Goal: Task Accomplishment & Management: Complete application form

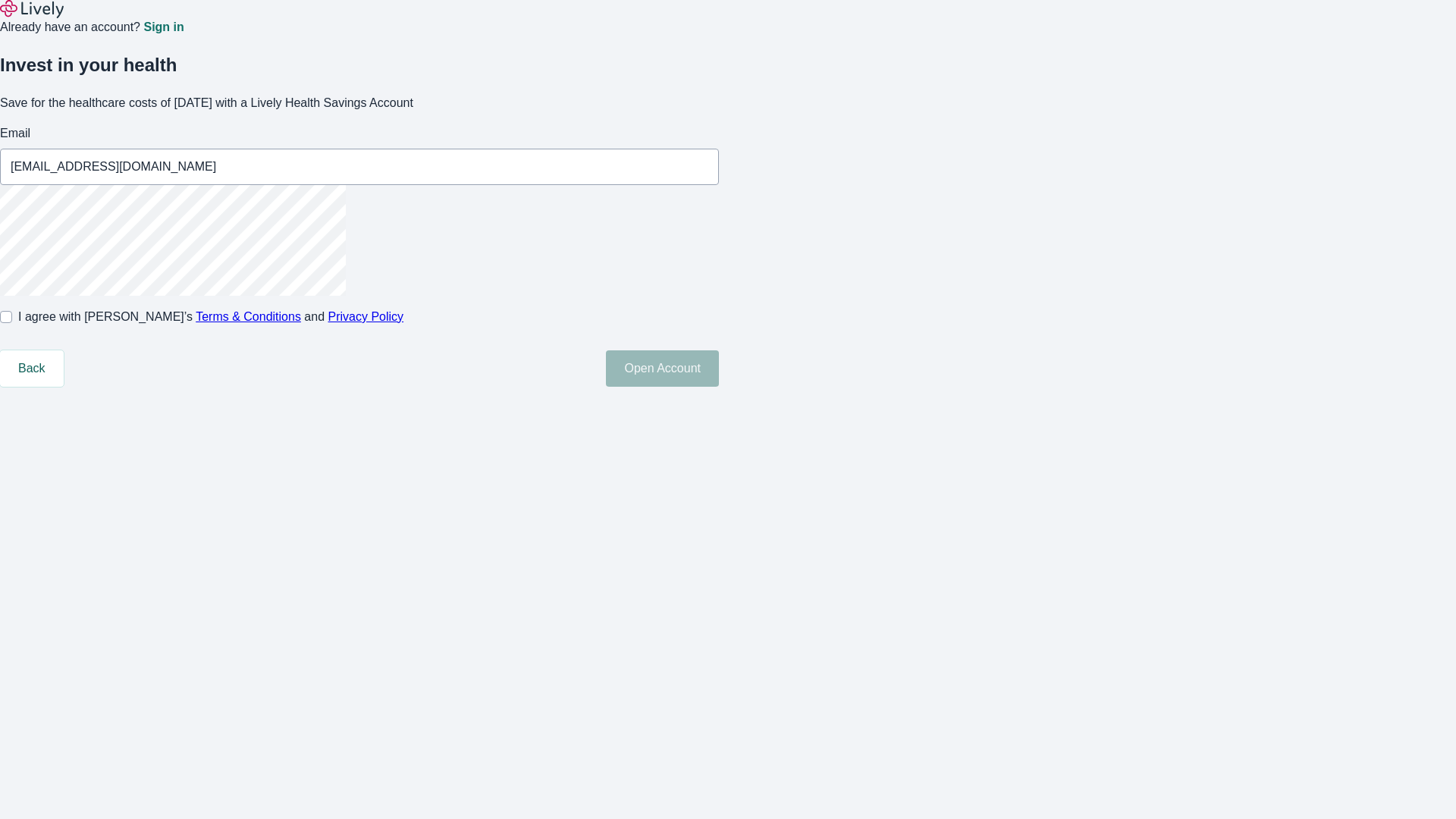
click at [12, 323] on input "I agree with Lively’s Terms & Conditions and Privacy Policy" at bounding box center [6, 316] width 12 height 12
checkbox input "true"
click at [719, 387] on button "Open Account" at bounding box center [663, 368] width 113 height 37
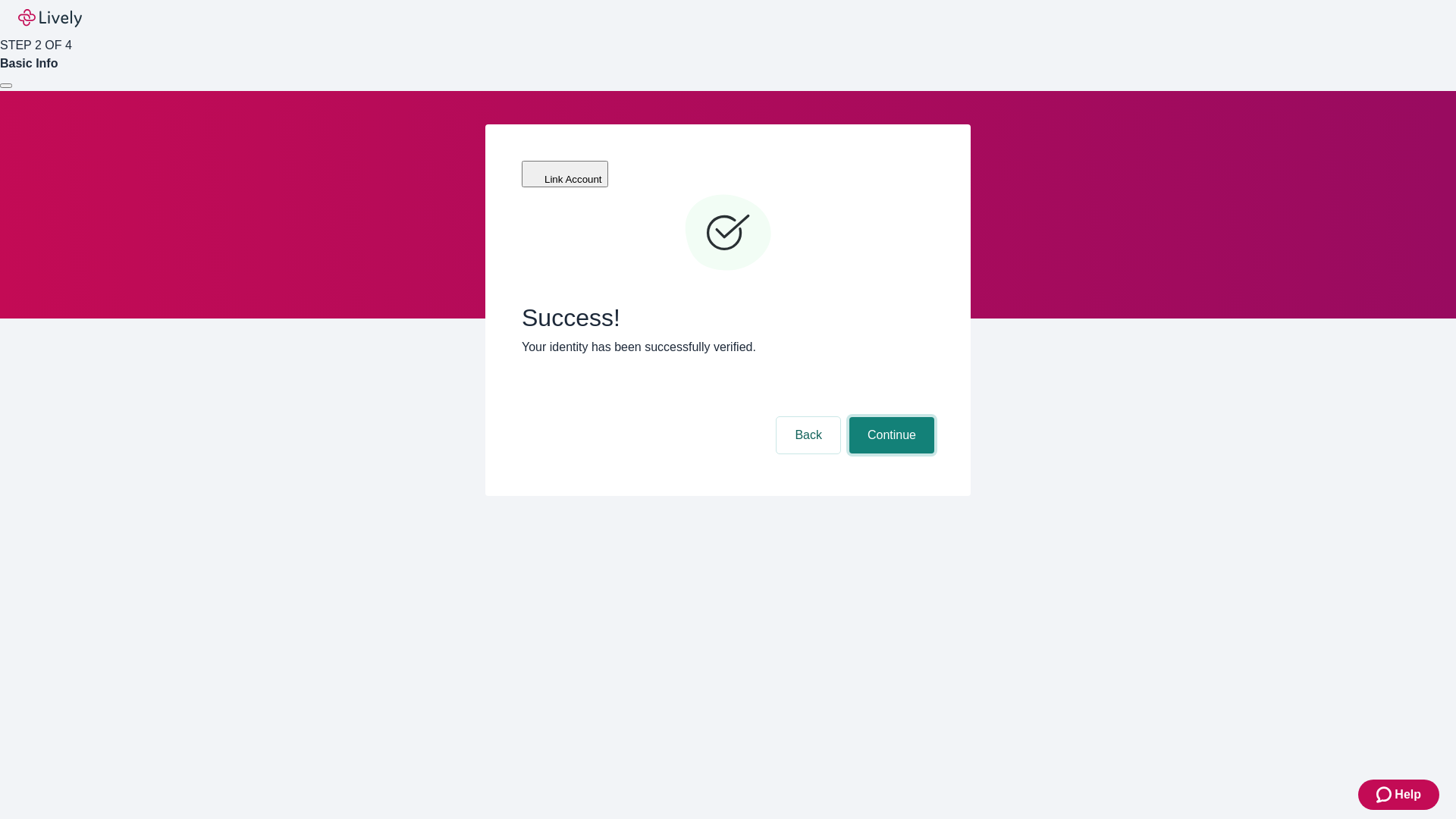
click at [890, 417] on button "Continue" at bounding box center [892, 435] width 85 height 37
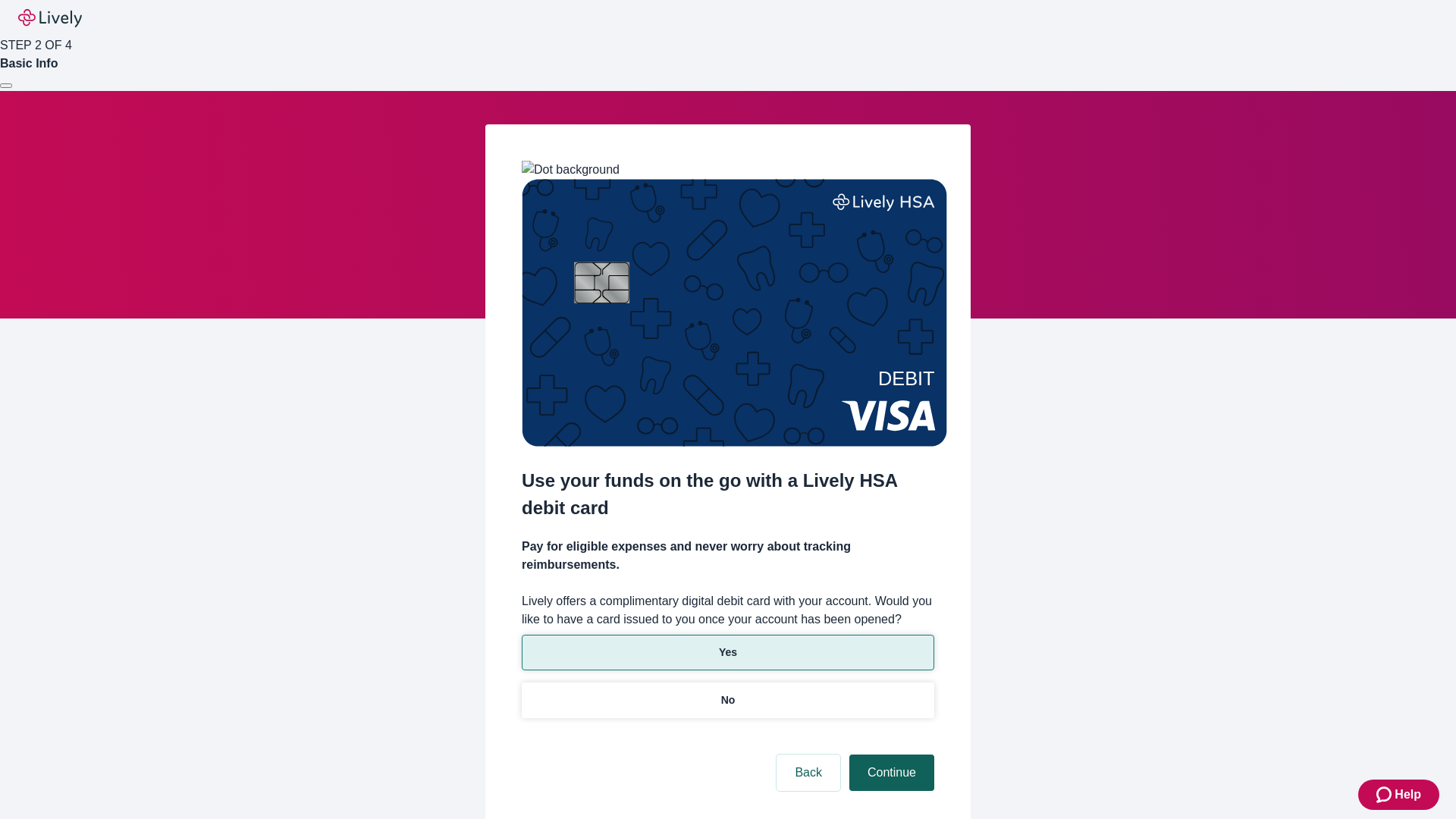
click at [728, 645] on p "Yes" at bounding box center [728, 653] width 18 height 16
click at [890, 754] on button "Continue" at bounding box center [892, 772] width 85 height 37
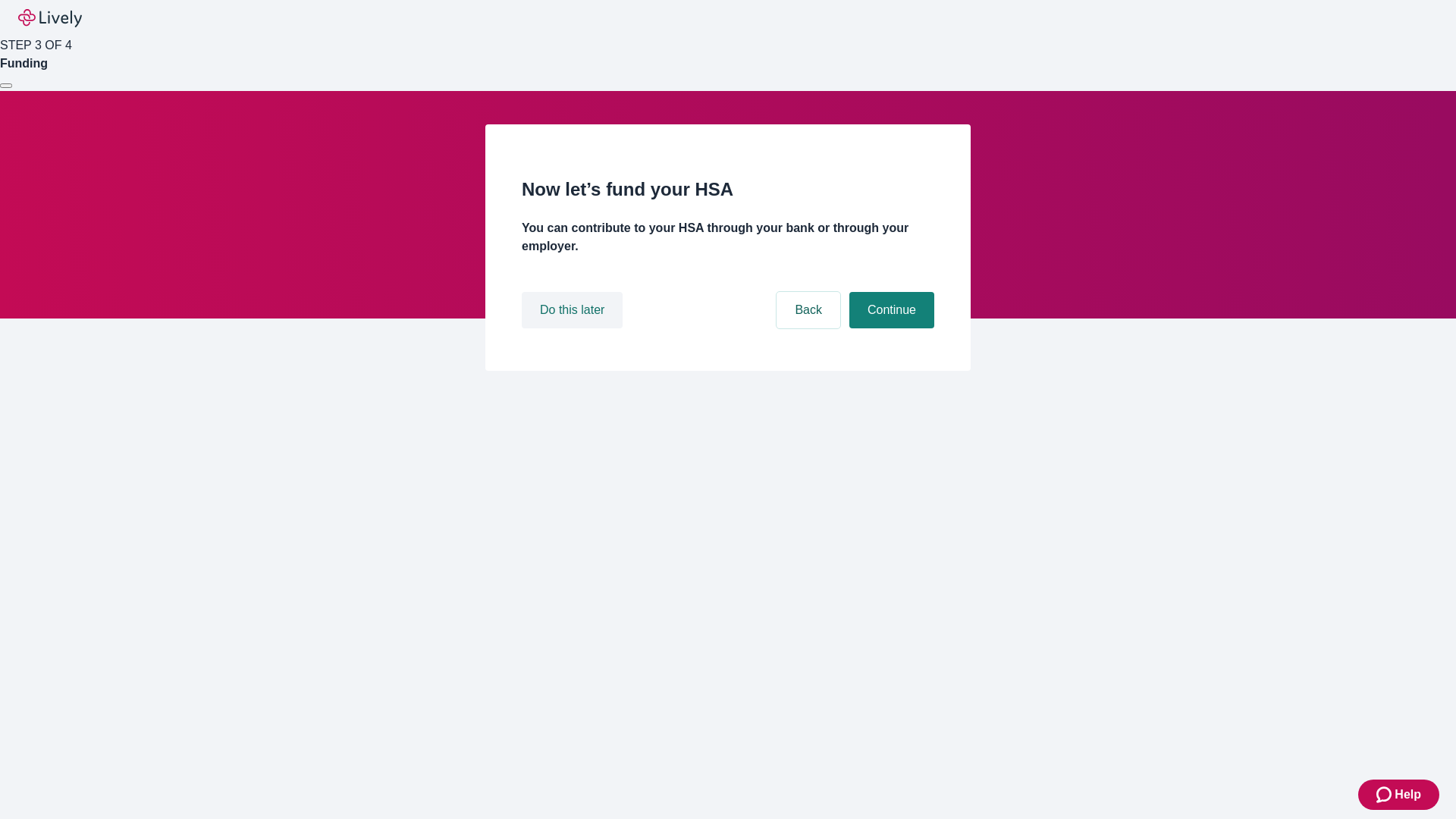
click at [574, 328] on button "Do this later" at bounding box center [571, 309] width 101 height 37
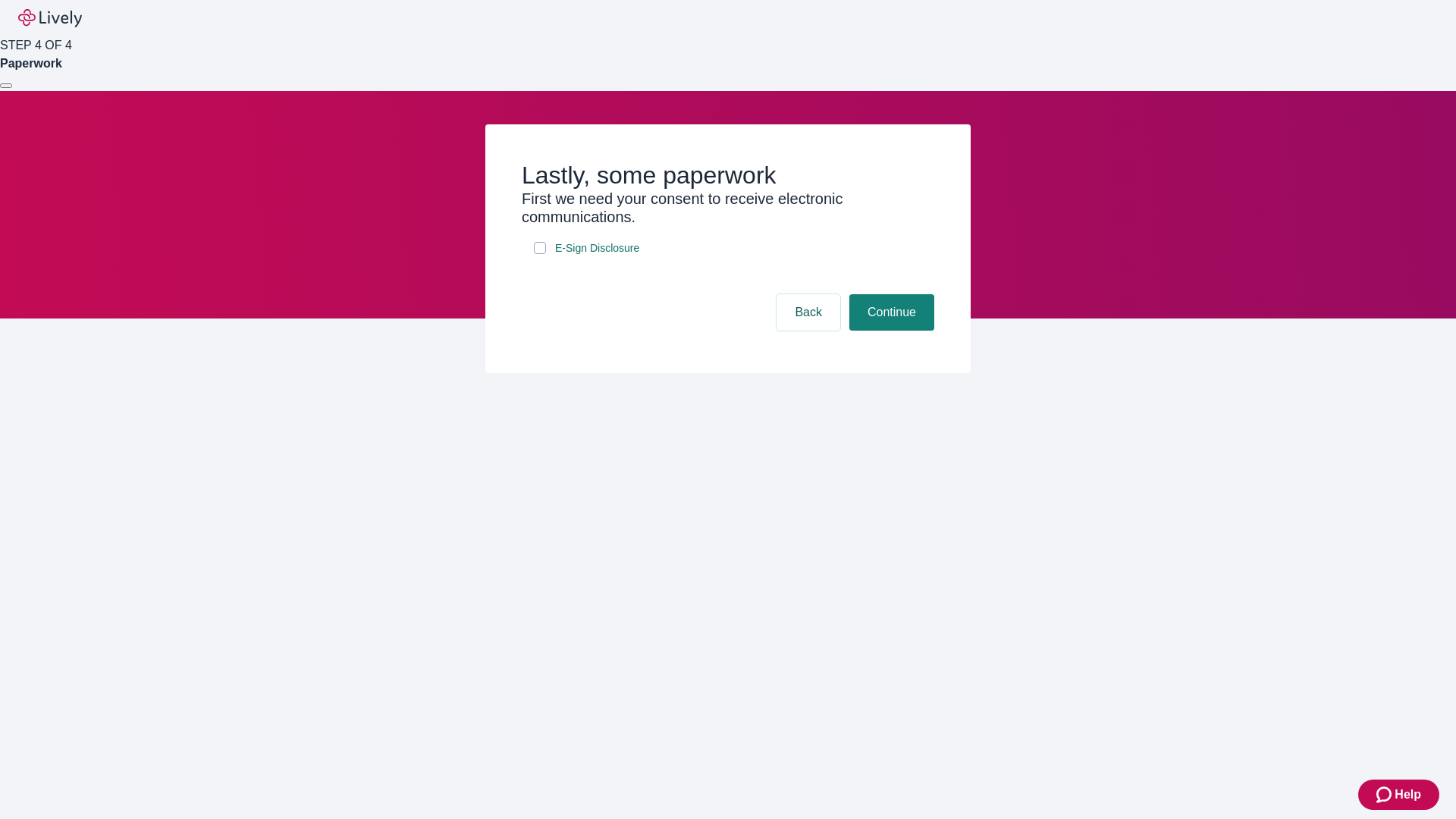
click at [540, 254] on input "E-Sign Disclosure" at bounding box center [540, 248] width 12 height 12
checkbox input "true"
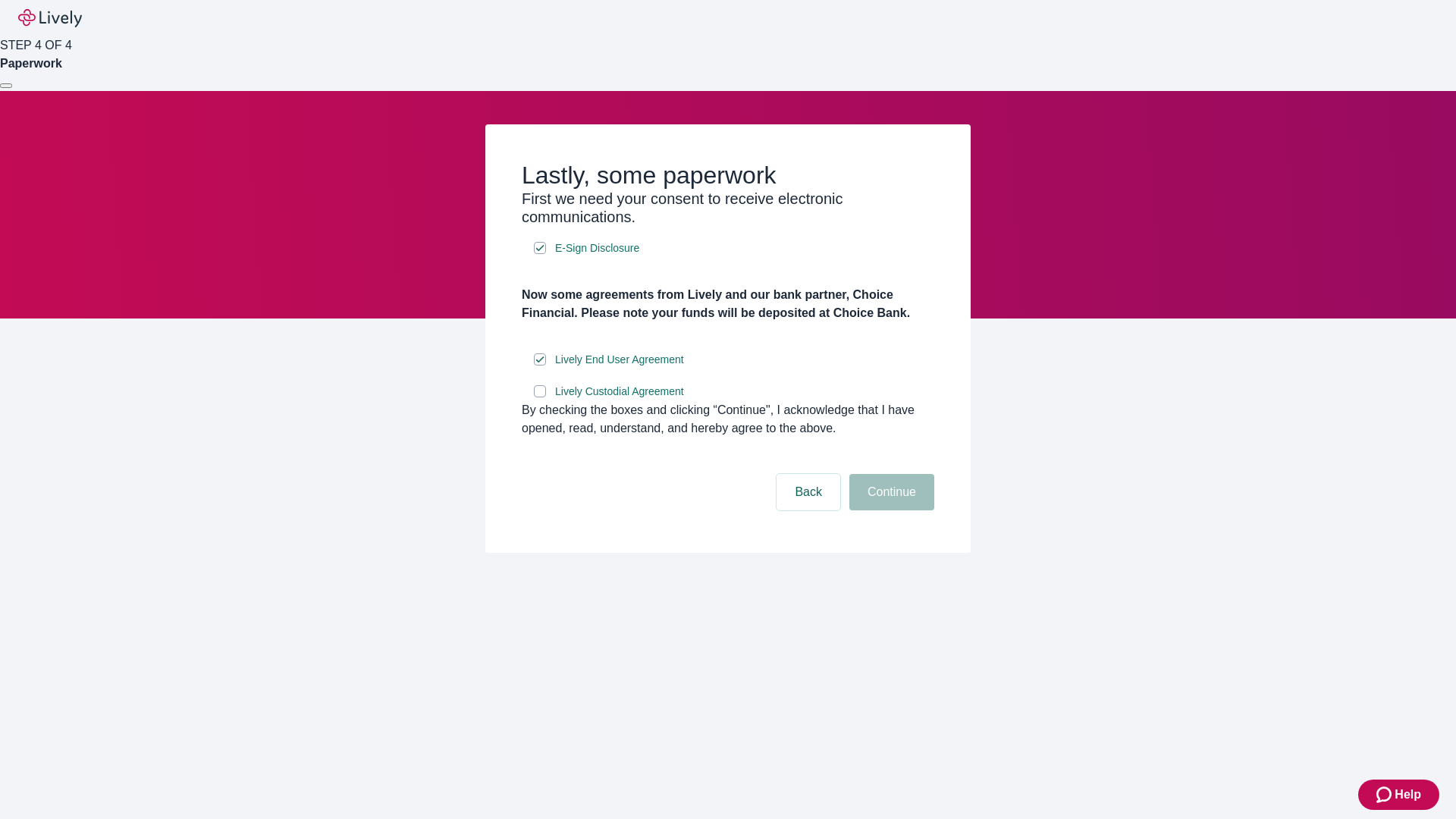
click at [540, 397] on input "Lively Custodial Agreement" at bounding box center [540, 391] width 12 height 12
checkbox input "true"
click at [890, 511] on button "Continue" at bounding box center [892, 492] width 85 height 37
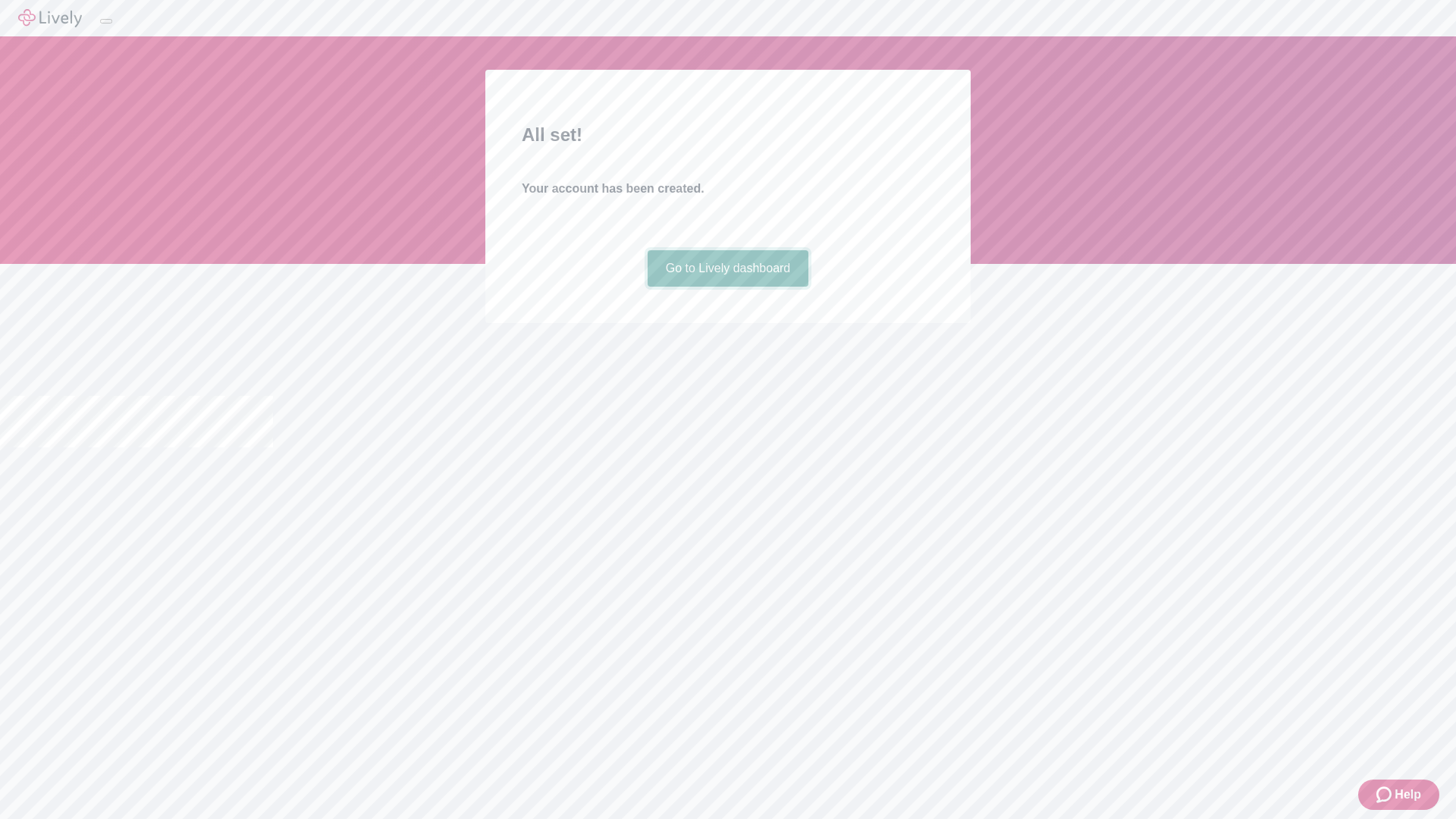
click at [728, 287] on link "Go to Lively dashboard" at bounding box center [728, 268] width 161 height 37
